Goal: Complete application form: Complete application form

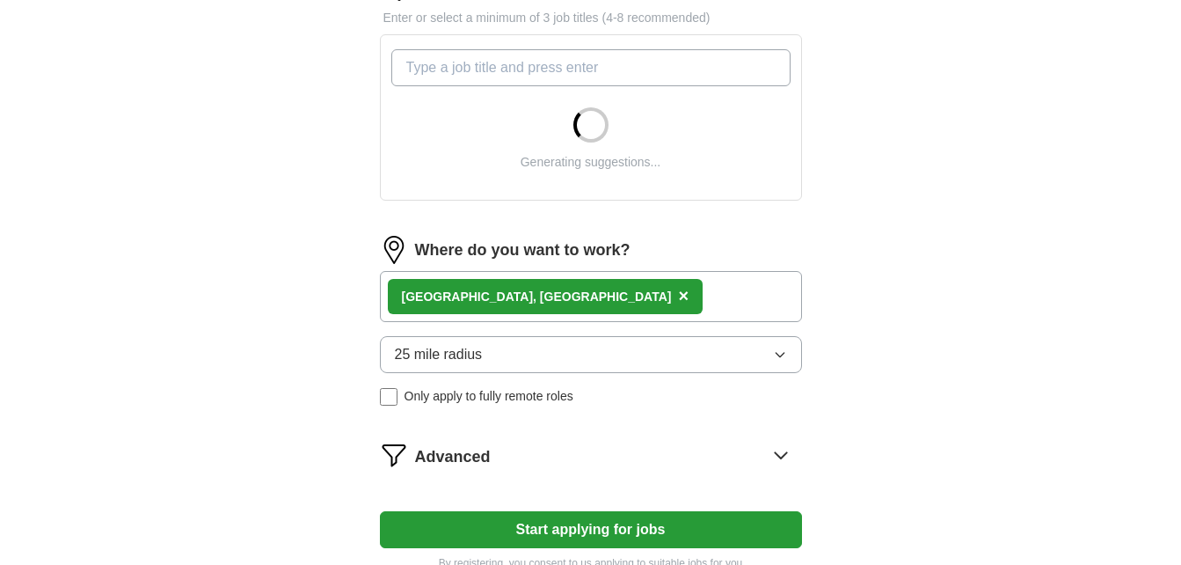
scroll to position [609, 0]
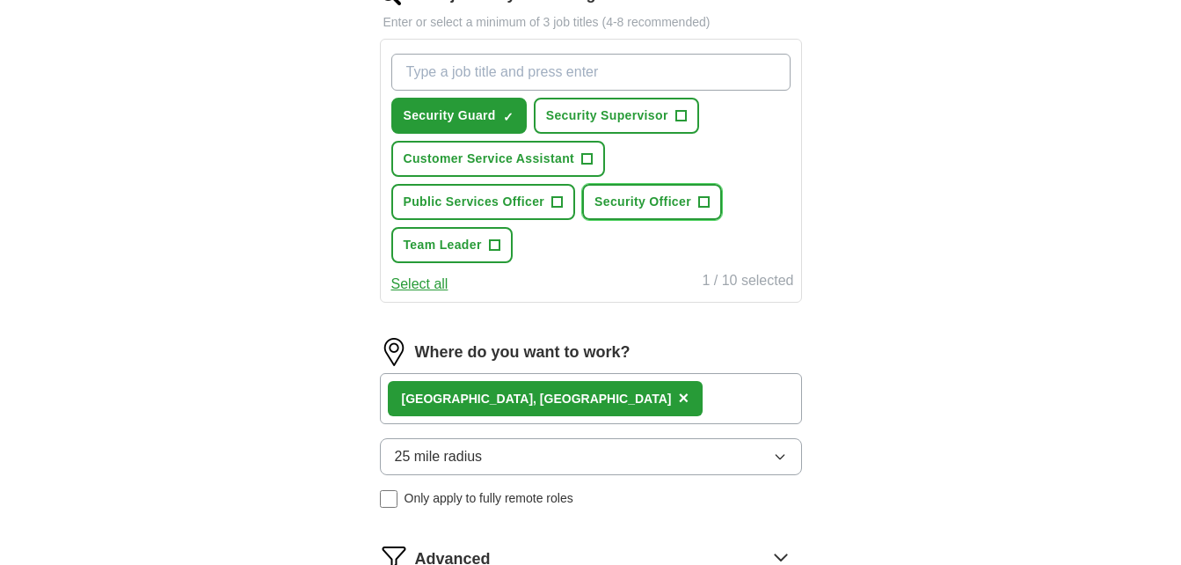
click at [698, 211] on button "Security Officer +" at bounding box center [652, 202] width 140 height 36
click at [550, 210] on button "Public Services Officer +" at bounding box center [483, 202] width 185 height 36
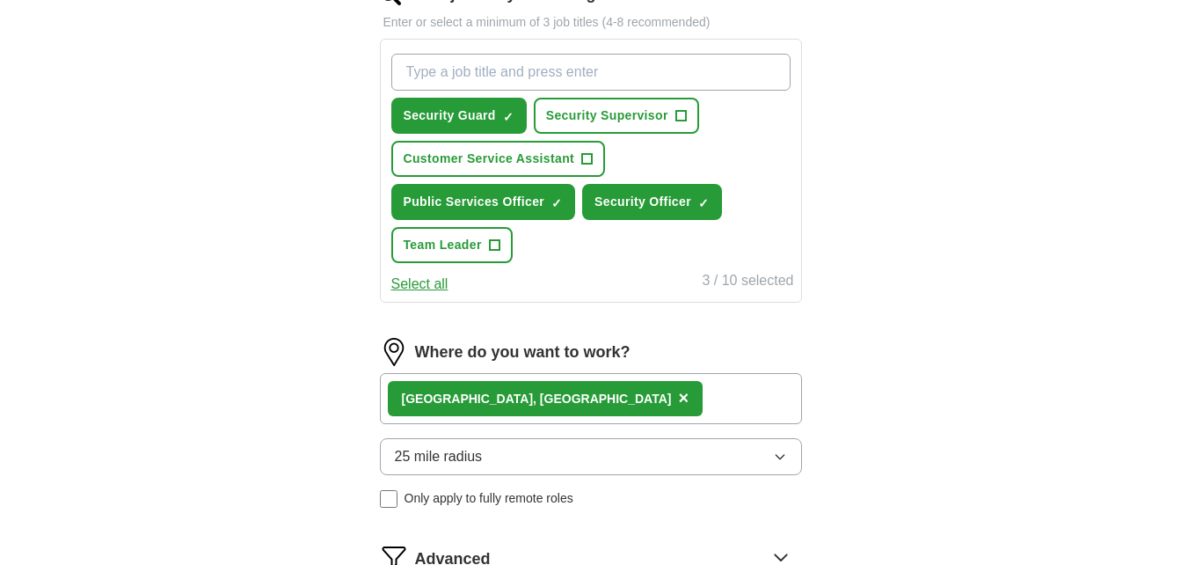
click at [544, 464] on button "25 mile radius" at bounding box center [591, 456] width 422 height 37
click at [540, 529] on div "5 mile radius" at bounding box center [591, 532] width 392 height 21
click at [631, 79] on input "What job are you looking for?" at bounding box center [590, 72] width 399 height 37
type input "retail"
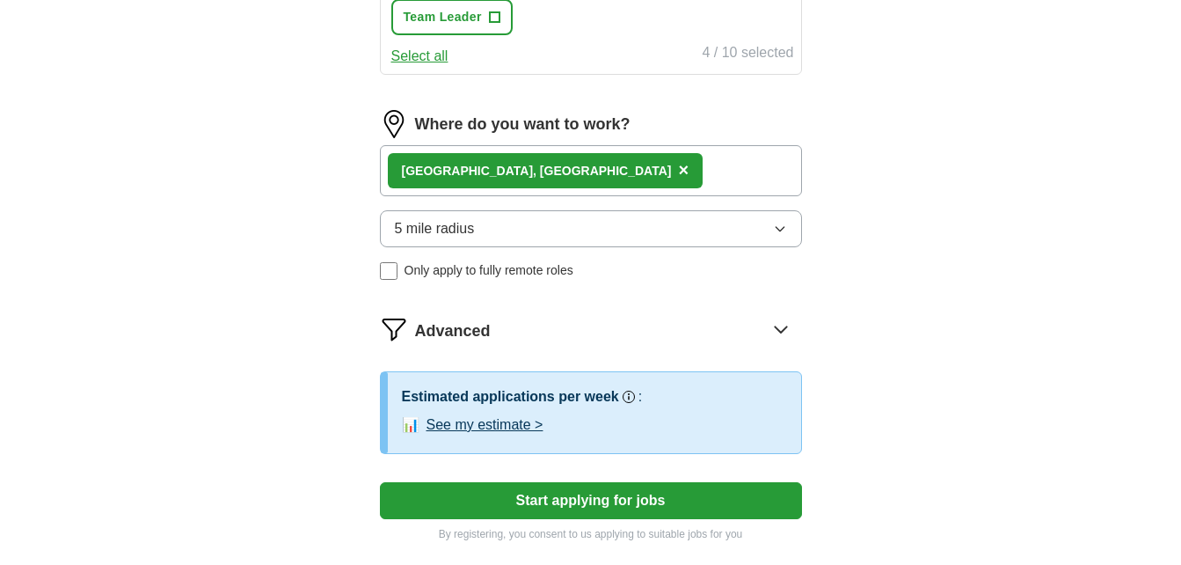
scroll to position [860, 0]
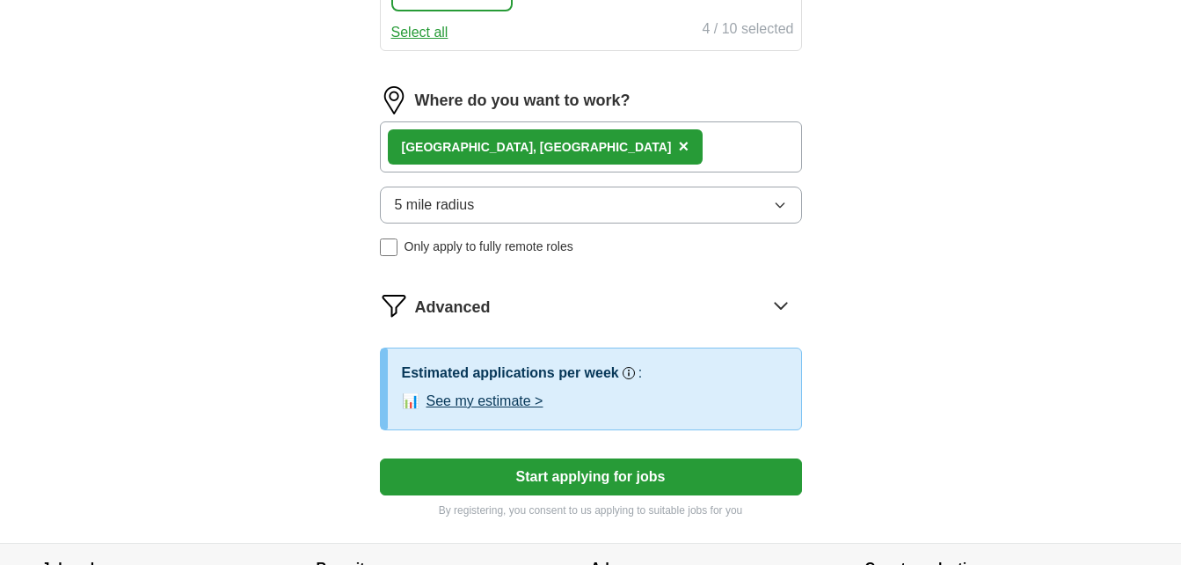
click at [496, 398] on button "See my estimate >" at bounding box center [485, 400] width 117 height 21
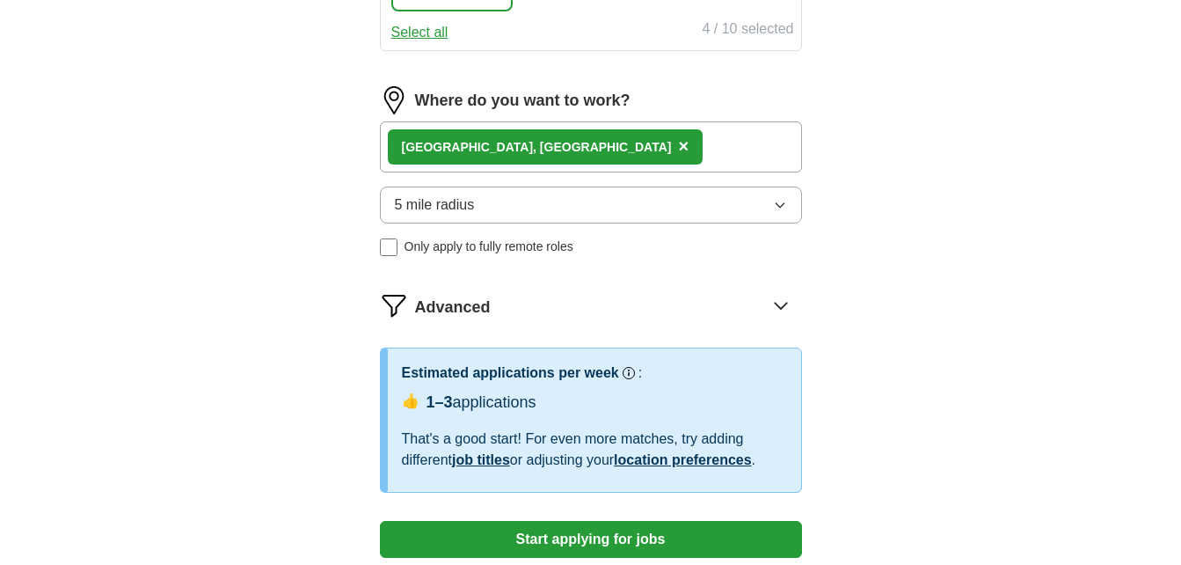
click at [658, 537] on button "Start applying for jobs" at bounding box center [591, 539] width 422 height 37
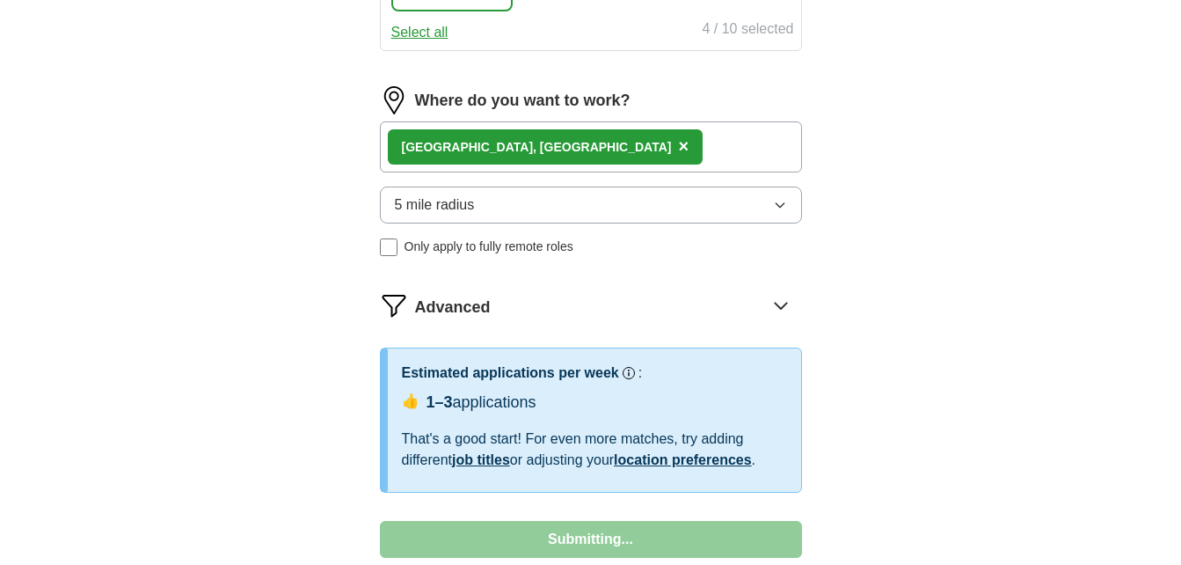
select select "**"
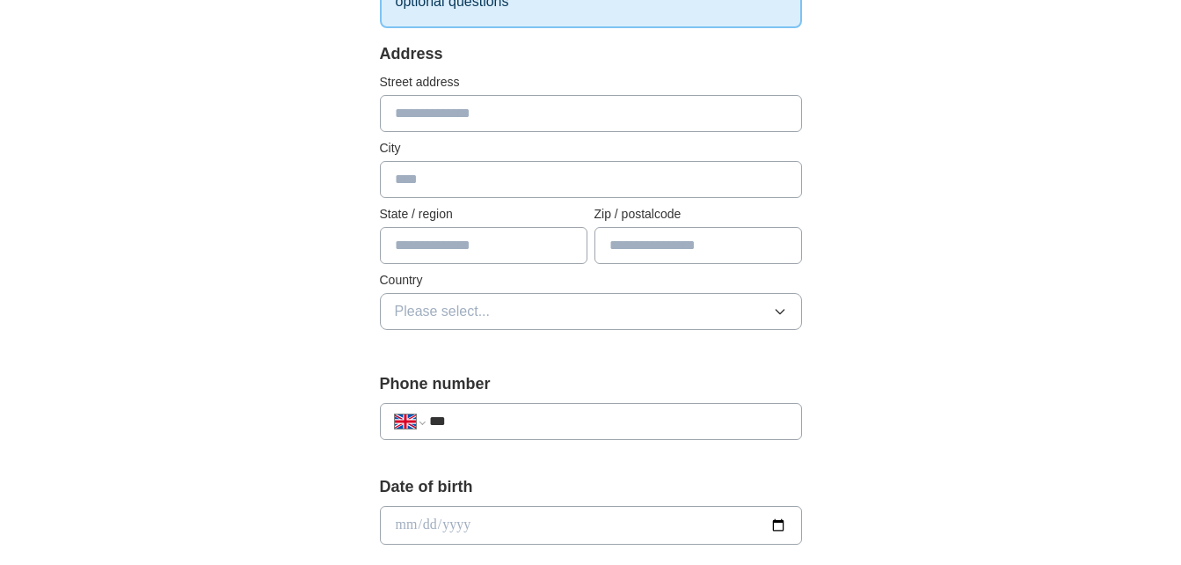
scroll to position [325, 0]
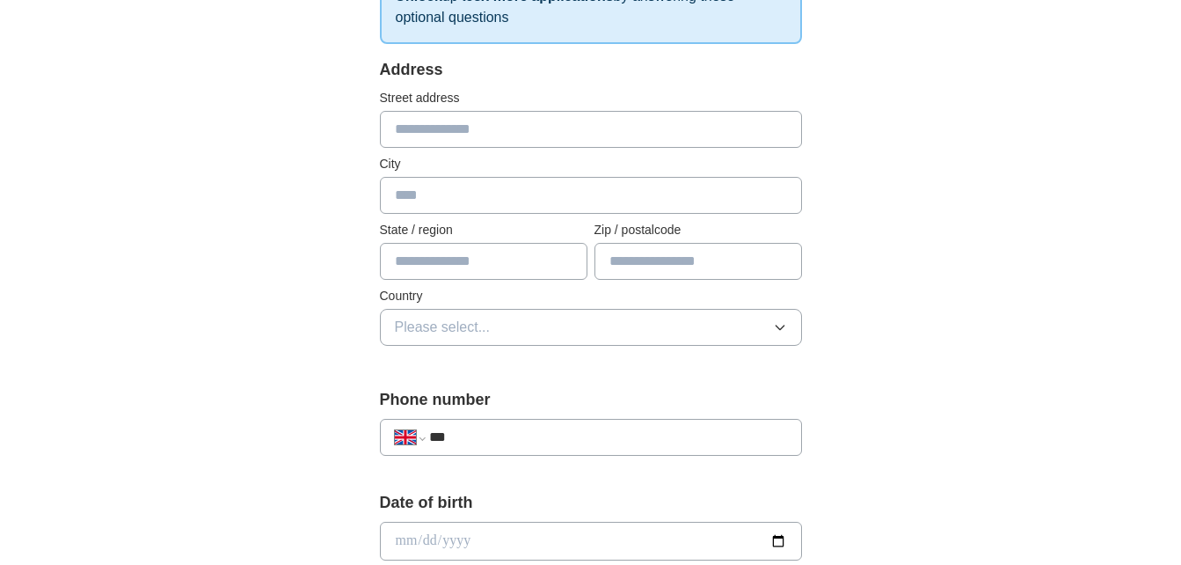
click at [475, 113] on input "text" at bounding box center [591, 129] width 422 height 37
type input "**********"
click at [474, 193] on input "text" at bounding box center [591, 195] width 422 height 37
type input "*******"
click at [603, 250] on input "text" at bounding box center [699, 261] width 208 height 37
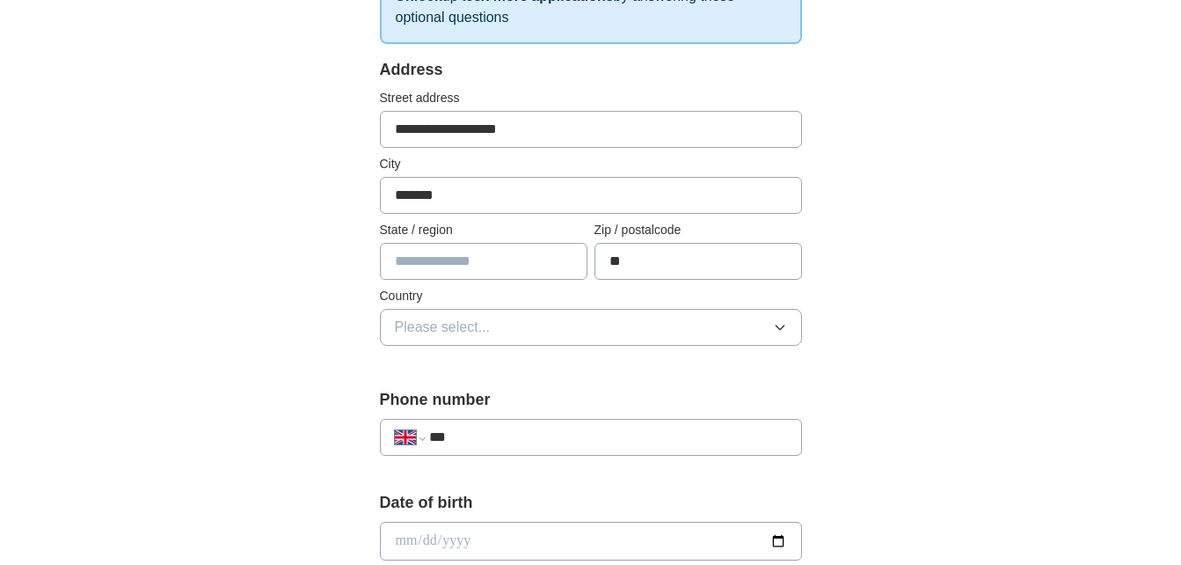
type input "*"
type input "******"
click at [567, 337] on button "Please select..." at bounding box center [591, 327] width 422 height 37
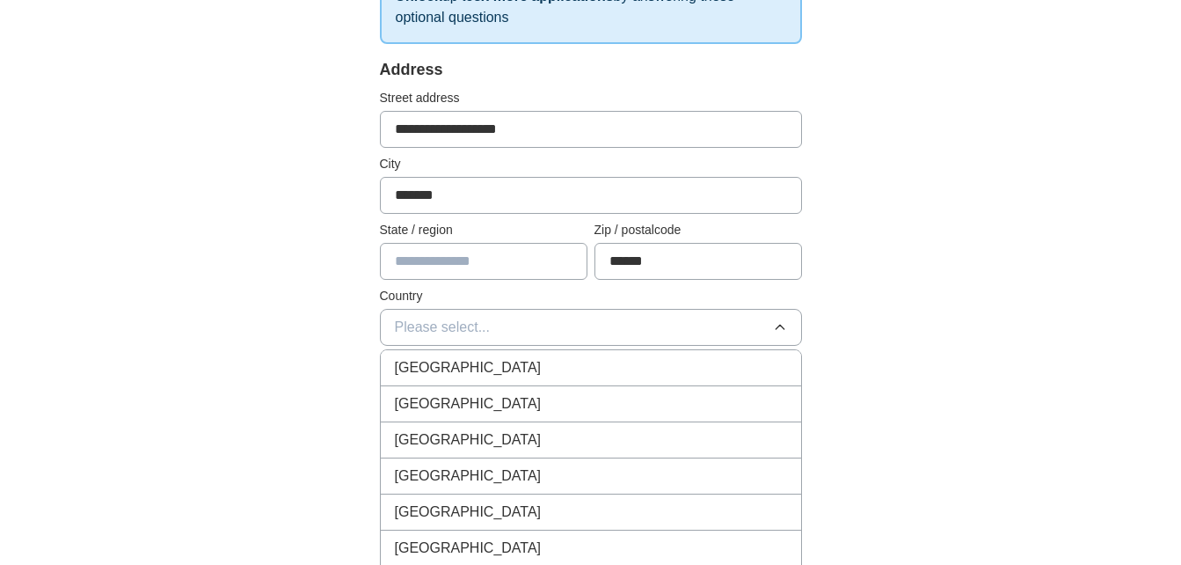
click at [572, 369] on div "[GEOGRAPHIC_DATA]" at bounding box center [591, 367] width 392 height 21
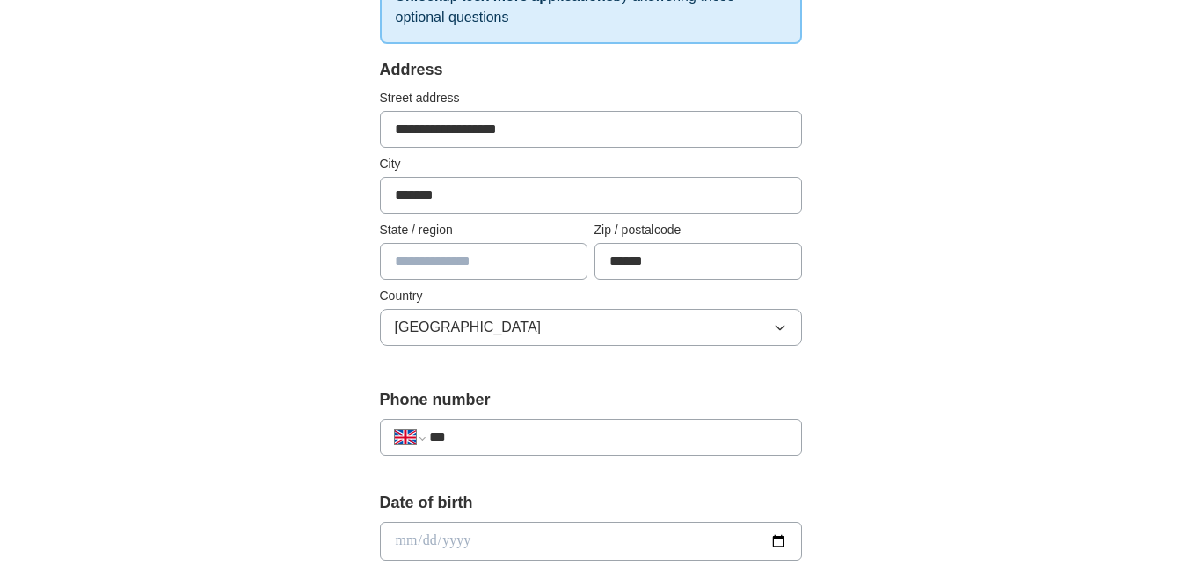
click at [565, 445] on input "***" at bounding box center [607, 437] width 357 height 21
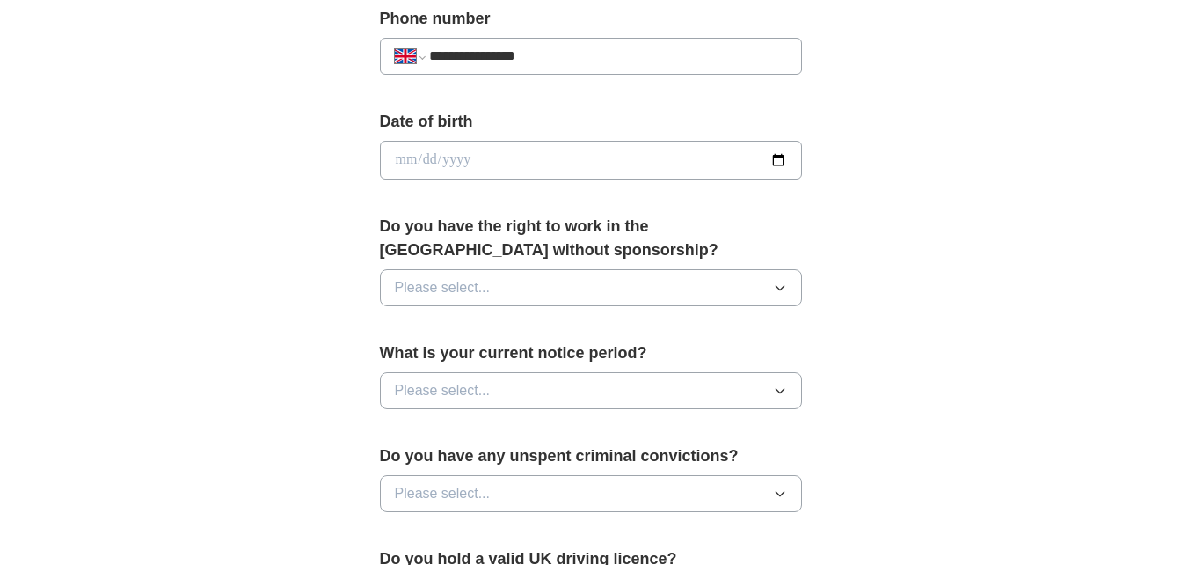
scroll to position [733, 0]
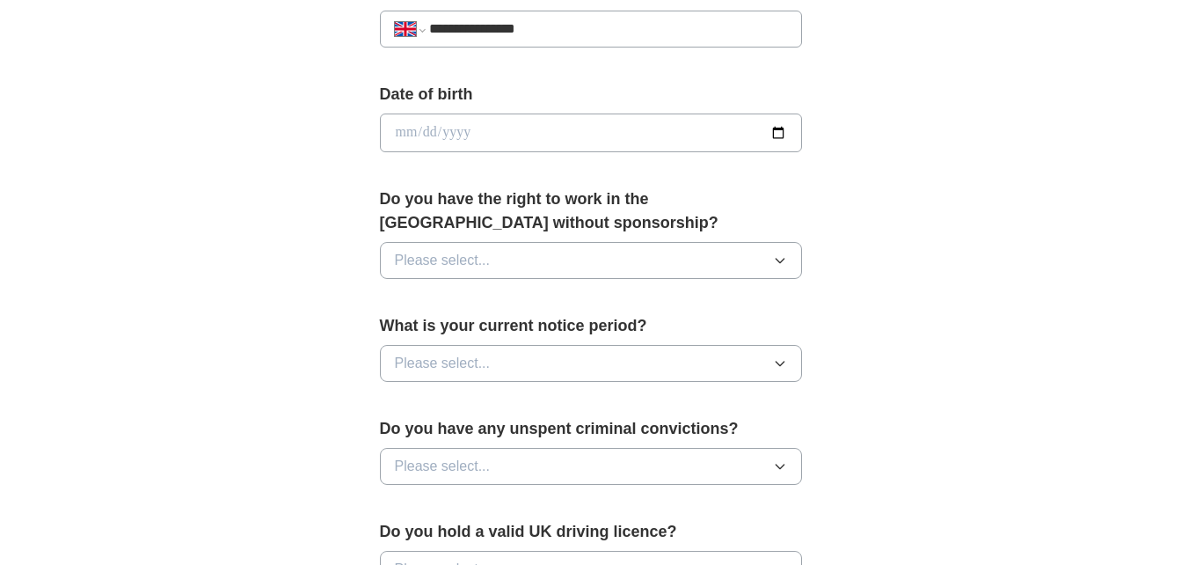
type input "**********"
click at [602, 125] on input "date" at bounding box center [591, 132] width 422 height 39
click at [772, 137] on input "date" at bounding box center [591, 132] width 422 height 39
type input "**********"
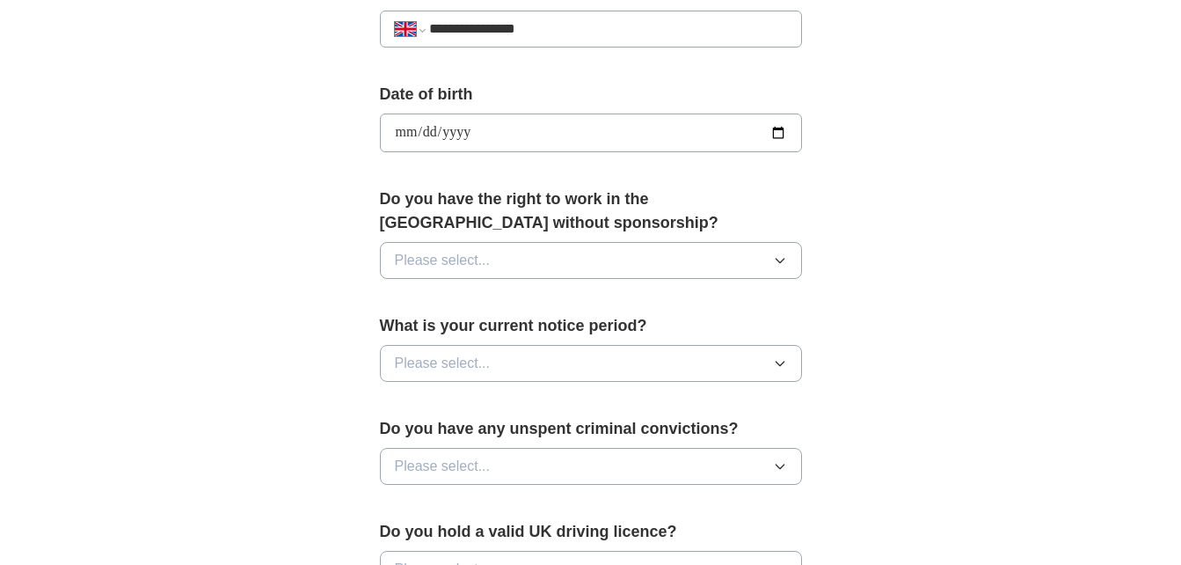
click at [499, 274] on button "Please select..." at bounding box center [591, 260] width 422 height 37
click at [483, 305] on div "Yes" at bounding box center [591, 300] width 392 height 21
click at [529, 367] on button "Please select..." at bounding box center [591, 363] width 422 height 37
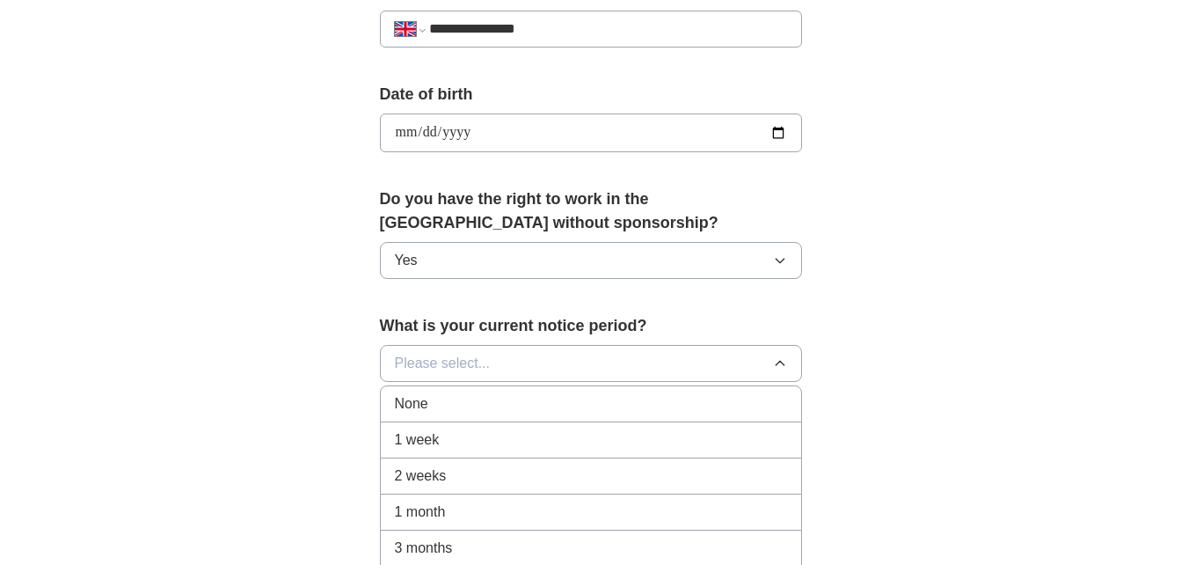
click at [618, 406] on div "None" at bounding box center [591, 403] width 392 height 21
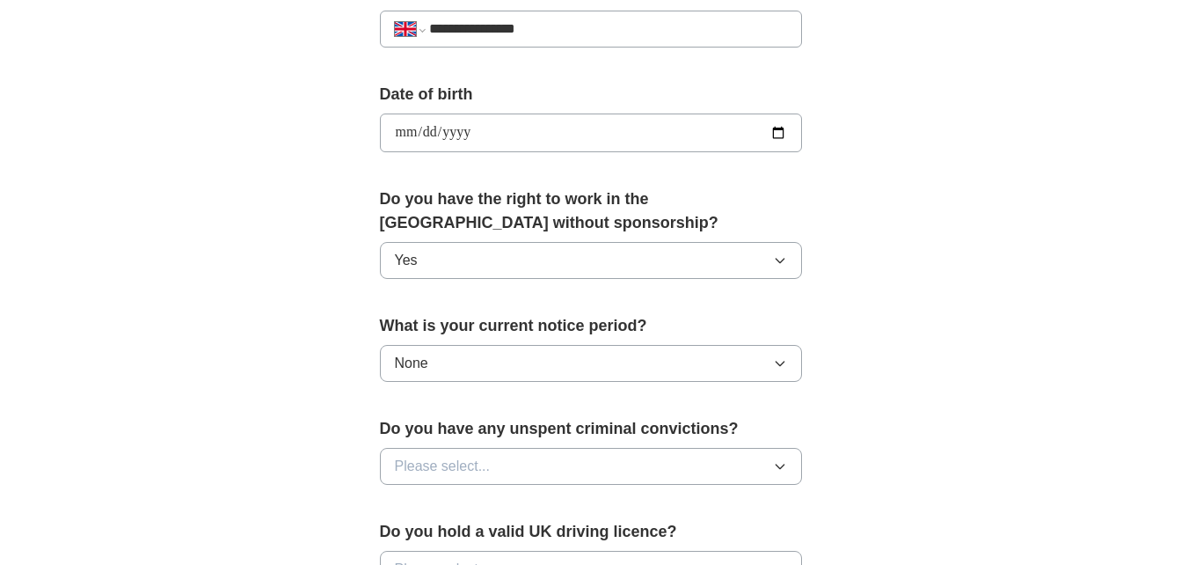
click at [744, 471] on button "Please select..." at bounding box center [591, 466] width 422 height 37
click at [614, 538] on div "No" at bounding box center [591, 542] width 392 height 21
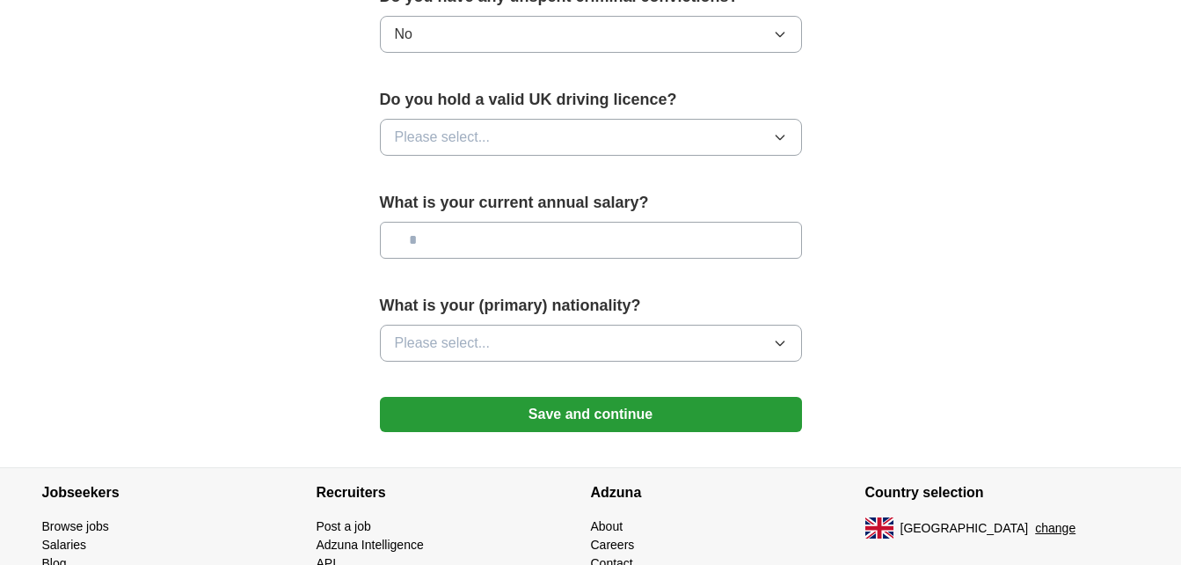
scroll to position [1171, 0]
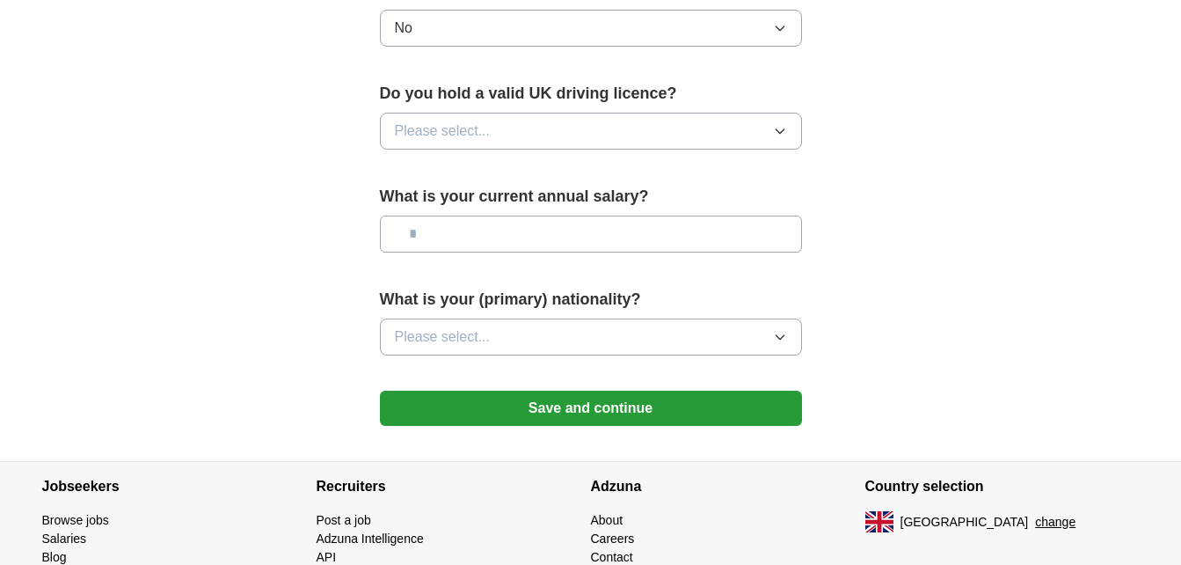
click at [671, 133] on button "Please select..." at bounding box center [591, 131] width 422 height 37
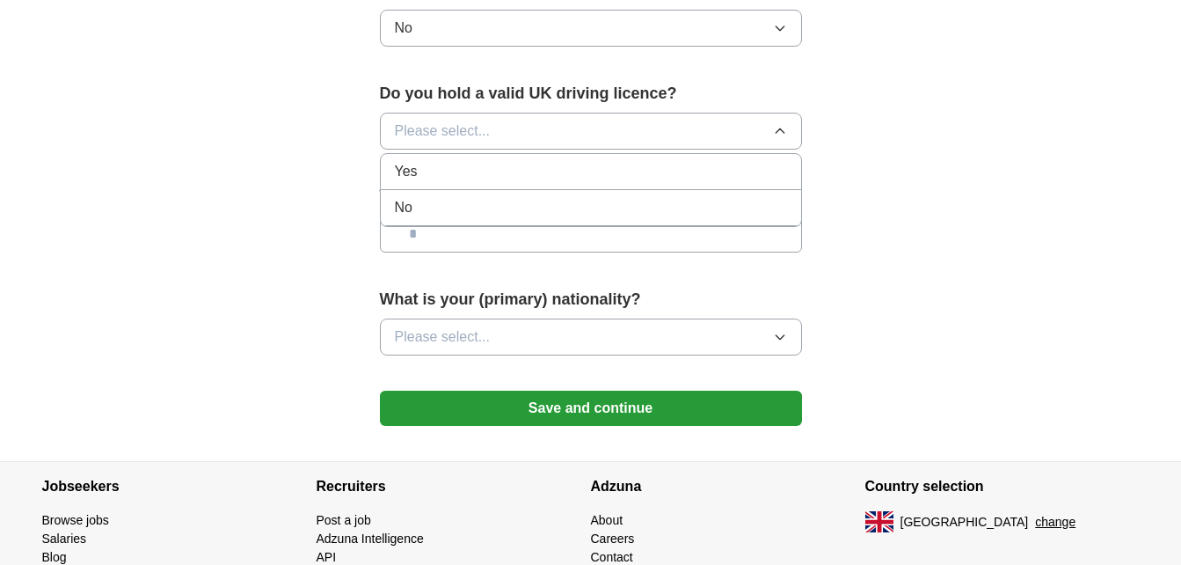
click at [593, 203] on div "No" at bounding box center [591, 207] width 392 height 21
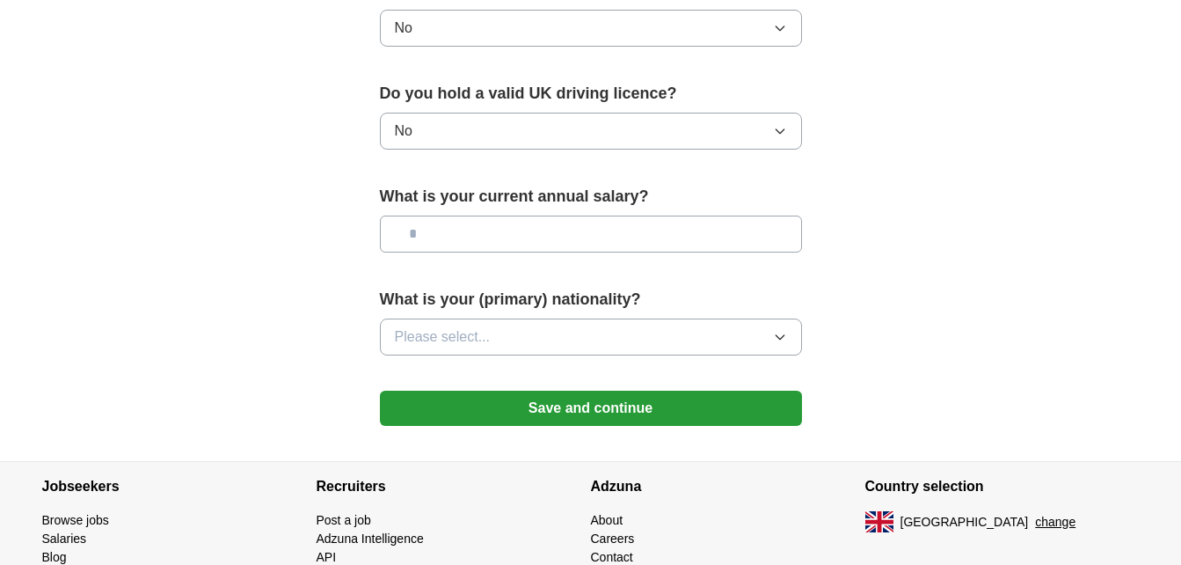
click at [578, 344] on button "Please select..." at bounding box center [591, 336] width 422 height 37
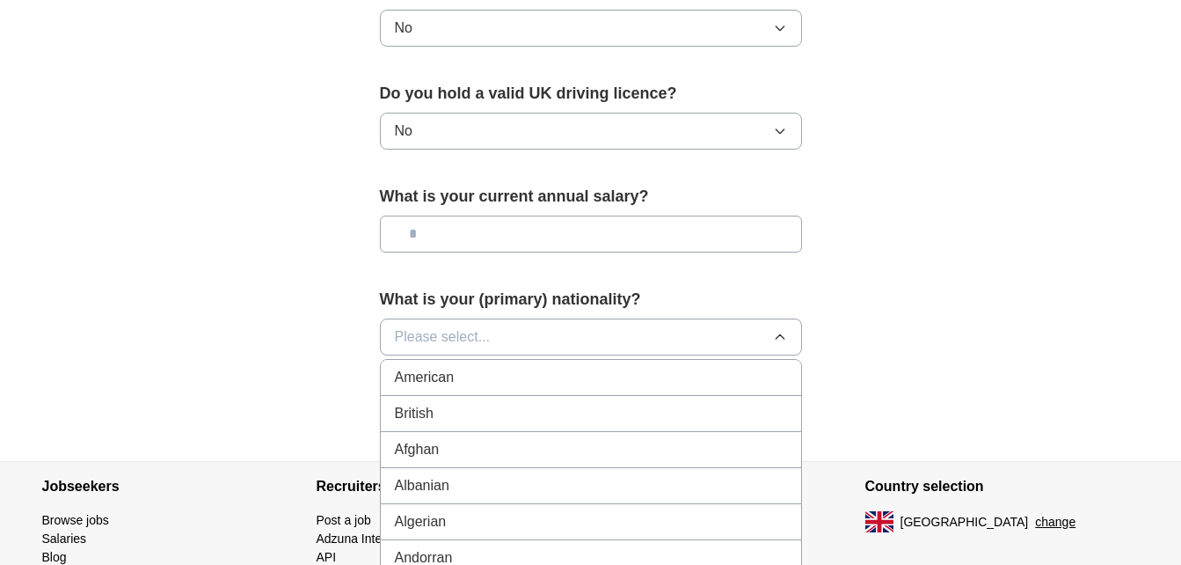
click at [528, 332] on button "Please select..." at bounding box center [591, 336] width 422 height 37
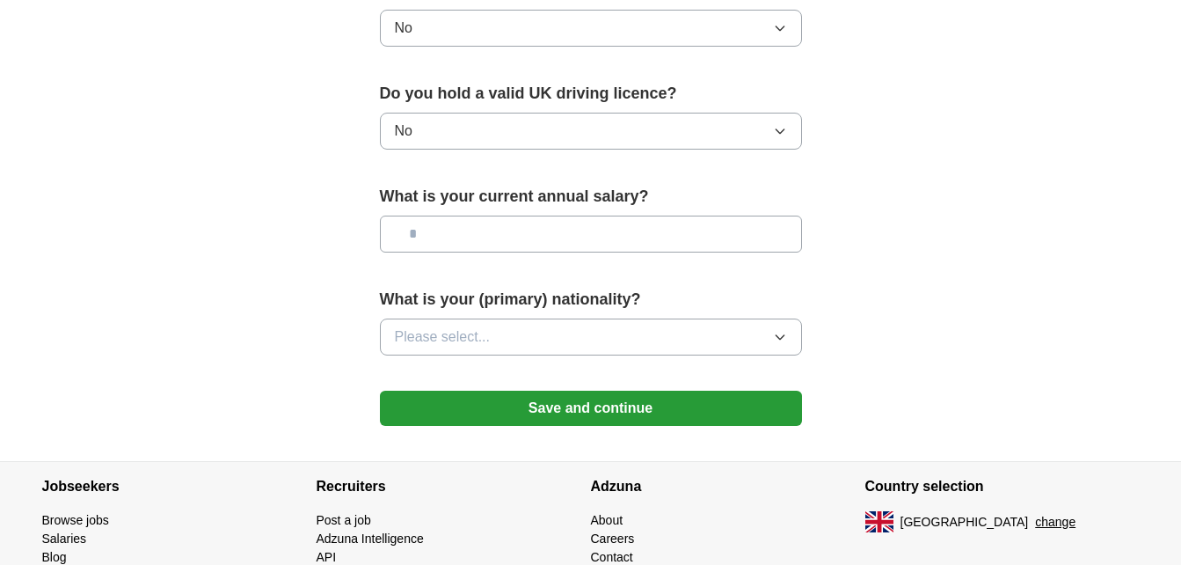
click at [528, 332] on button "Please select..." at bounding box center [591, 336] width 422 height 37
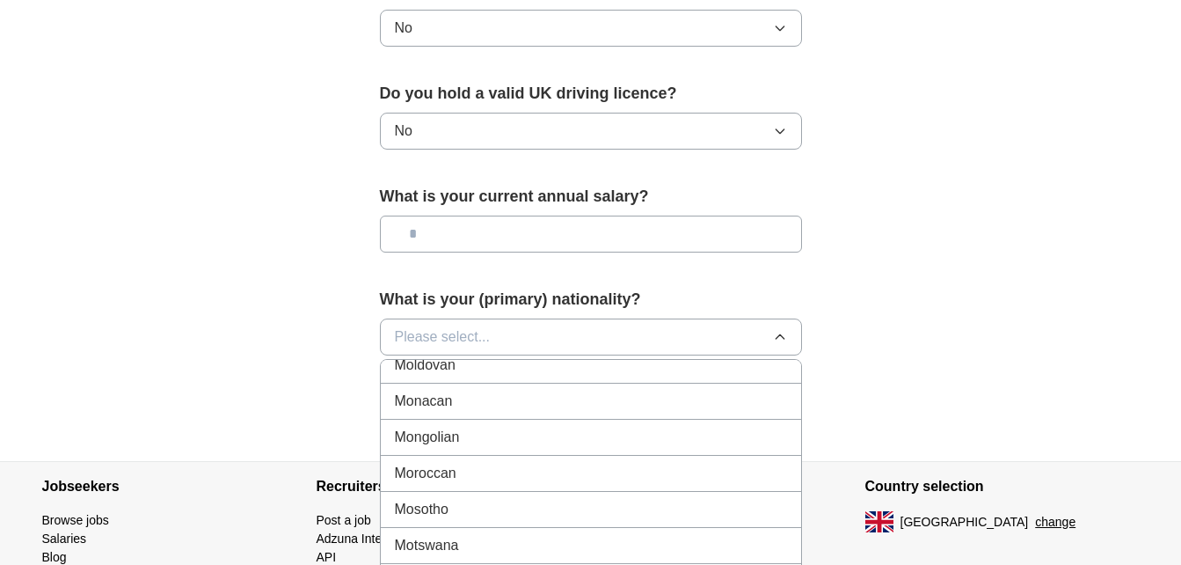
scroll to position [1263, 0]
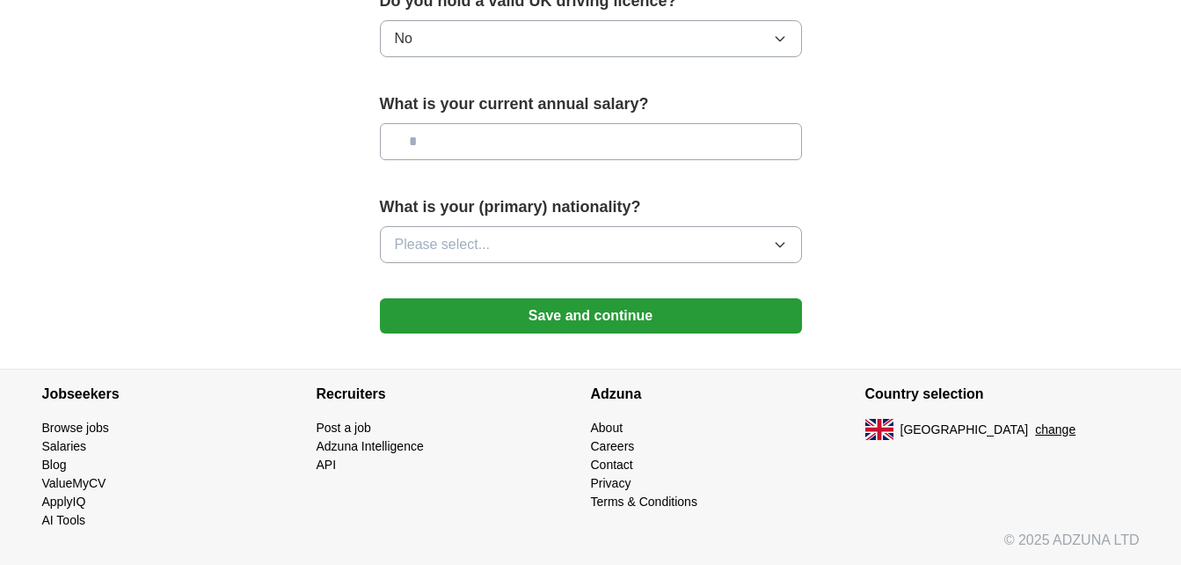
click at [793, 252] on button "Please select..." at bounding box center [591, 244] width 422 height 37
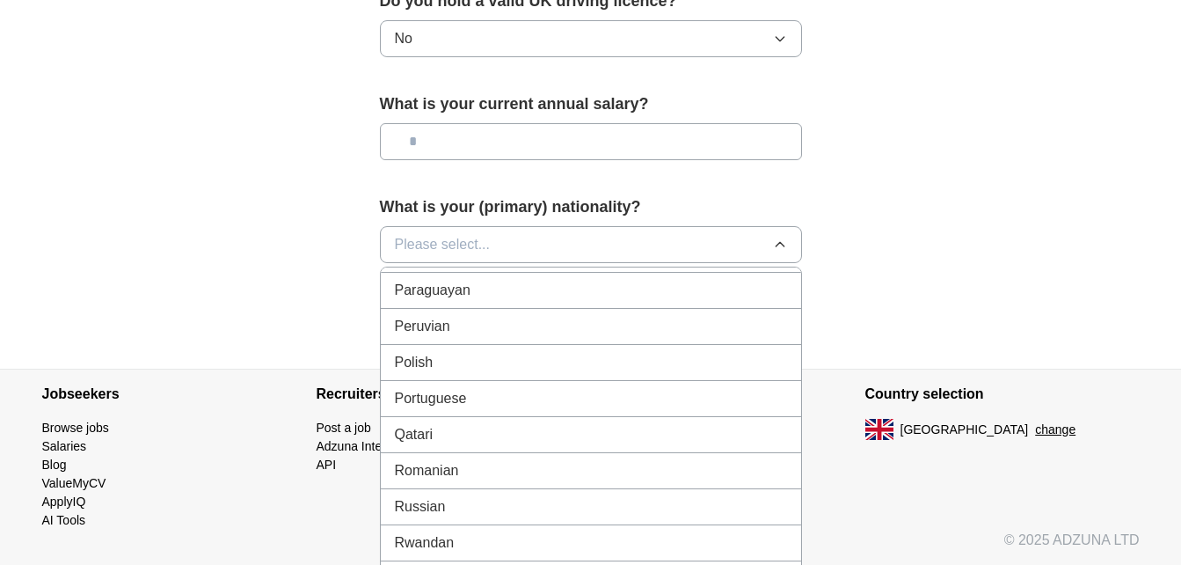
scroll to position [4987, 0]
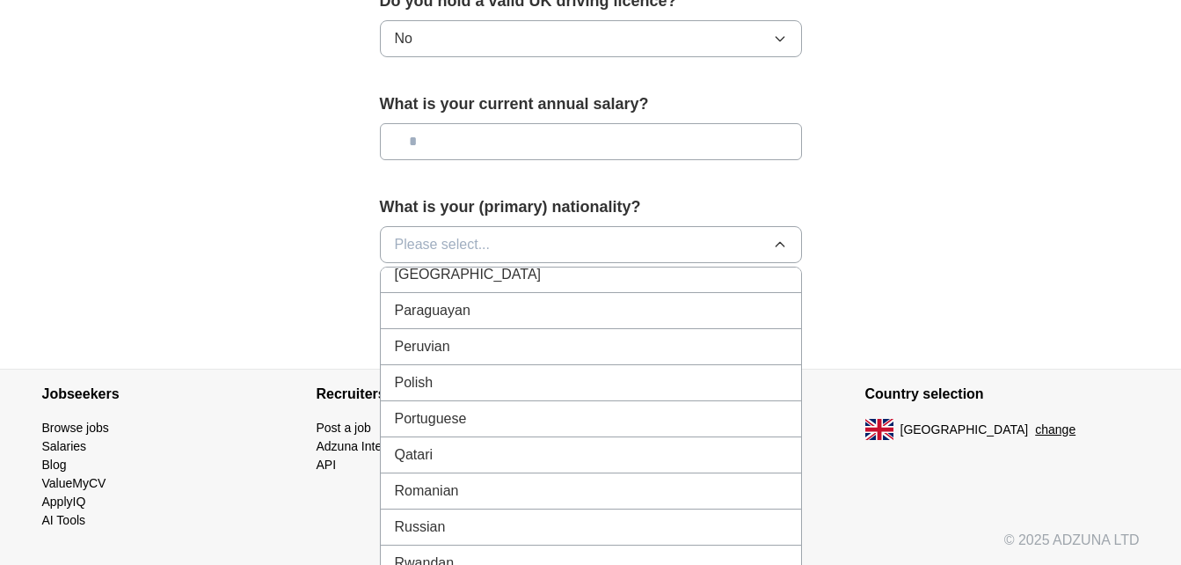
click at [519, 387] on div "Polish" at bounding box center [591, 382] width 392 height 21
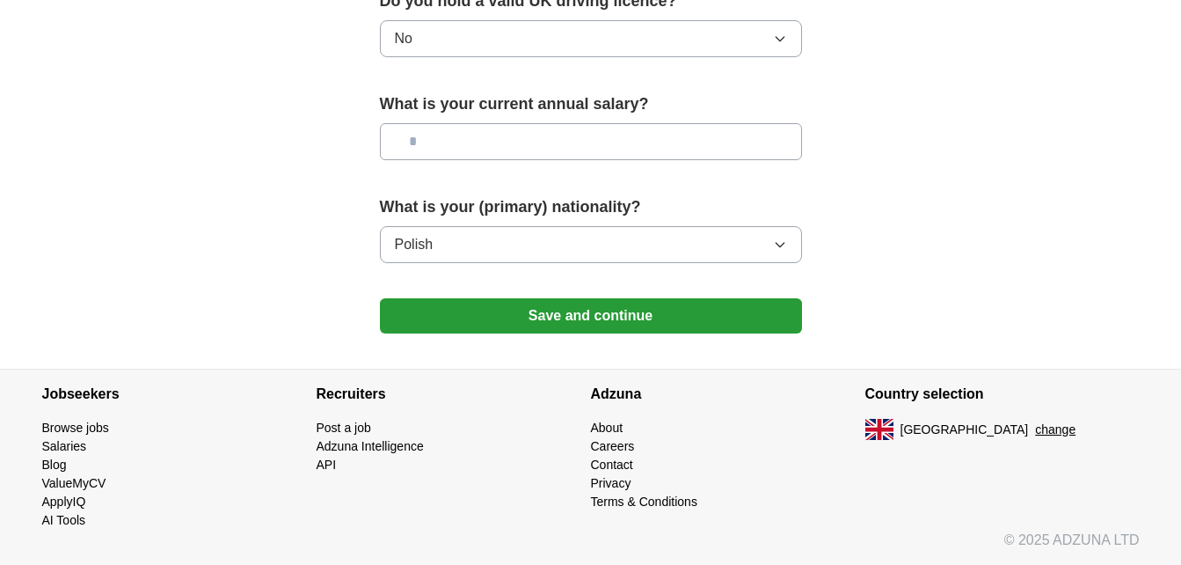
click at [555, 143] on input "text" at bounding box center [591, 141] width 422 height 37
type input "**"
click at [608, 305] on button "Save and continue" at bounding box center [591, 315] width 422 height 35
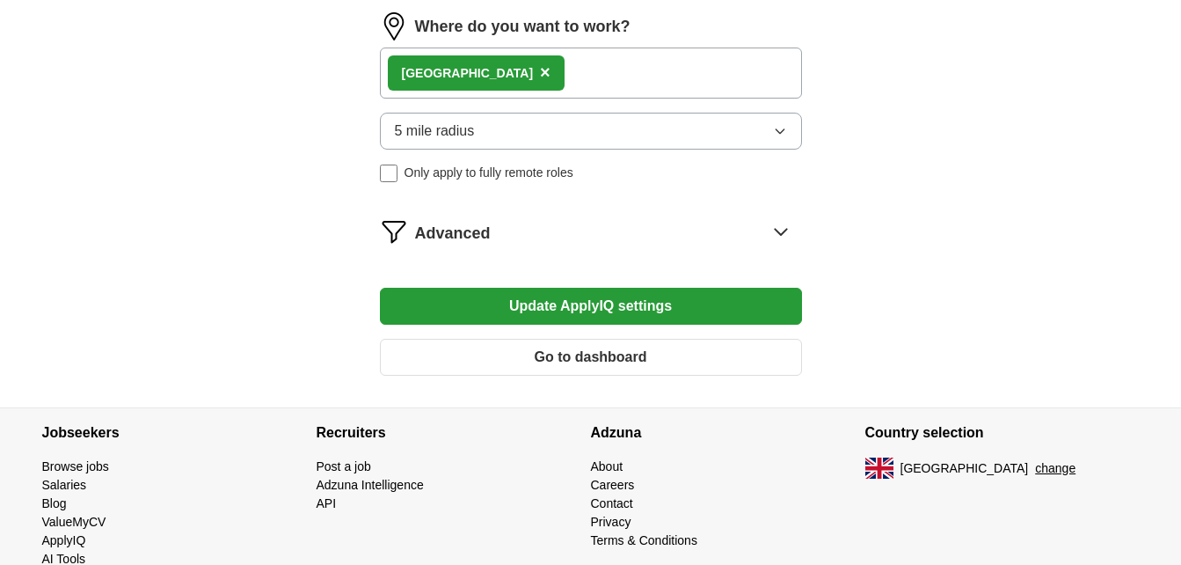
scroll to position [843, 0]
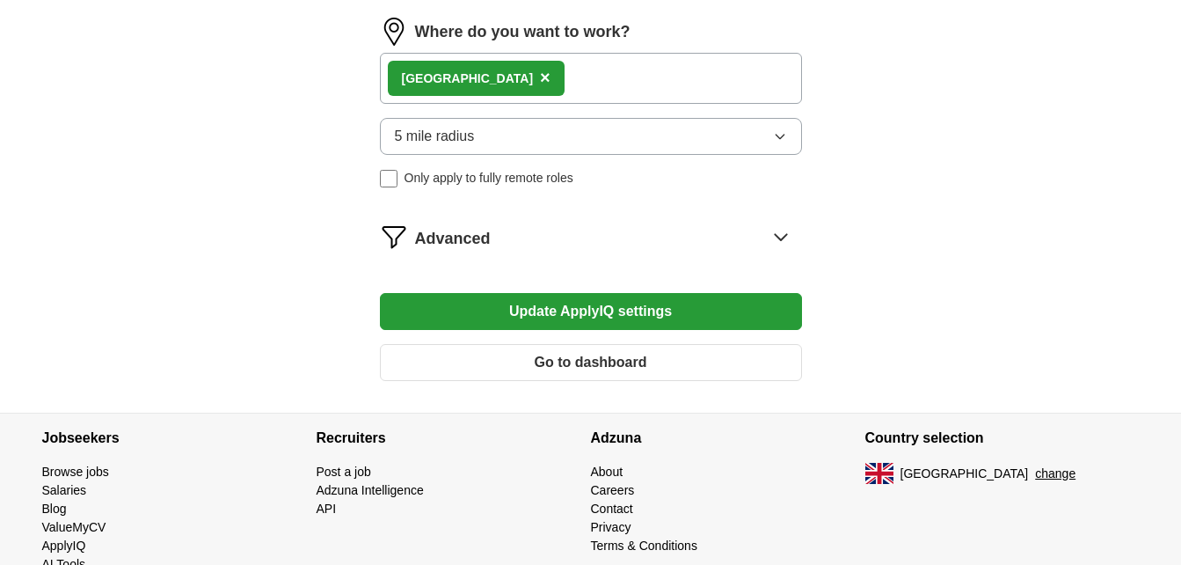
click at [783, 246] on icon at bounding box center [781, 237] width 28 height 28
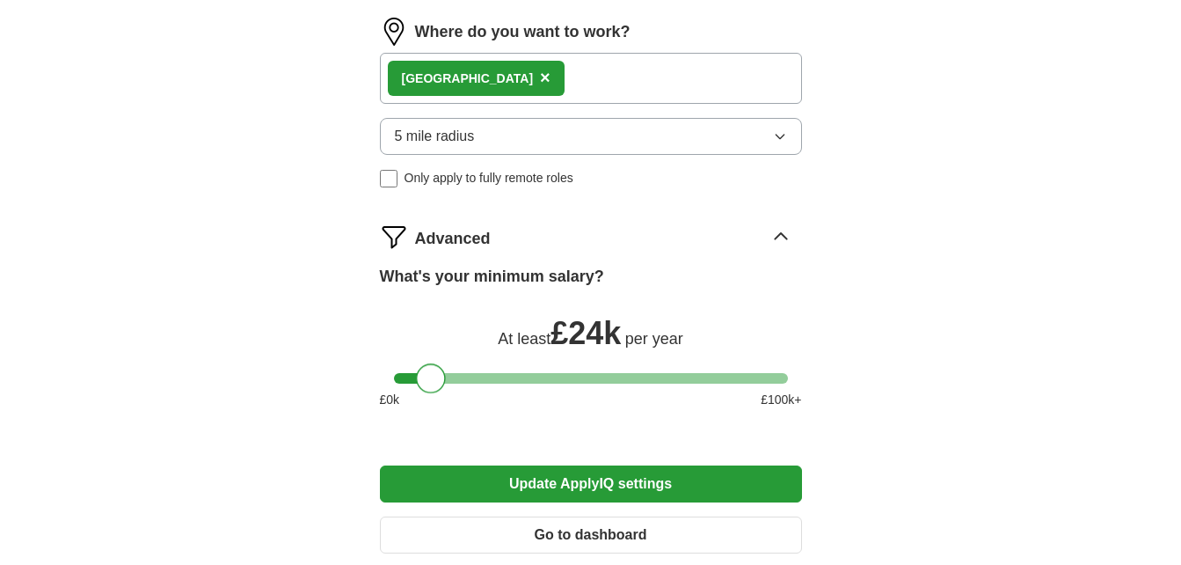
drag, startPoint x: 418, startPoint y: 377, endPoint x: 431, endPoint y: 378, distance: 13.2
click at [431, 378] on div at bounding box center [431, 378] width 30 height 30
click at [434, 381] on div at bounding box center [435, 378] width 30 height 30
click at [497, 481] on button "Update ApplyIQ settings" at bounding box center [591, 483] width 422 height 37
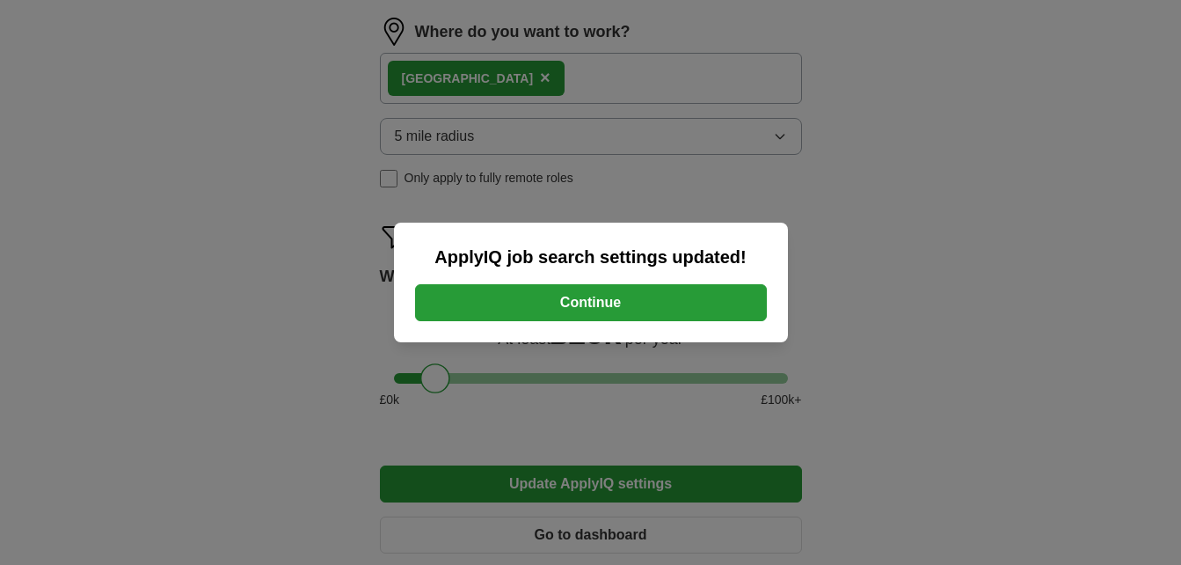
click at [713, 316] on button "Continue" at bounding box center [591, 302] width 352 height 37
